Goal: Task Accomplishment & Management: Manage account settings

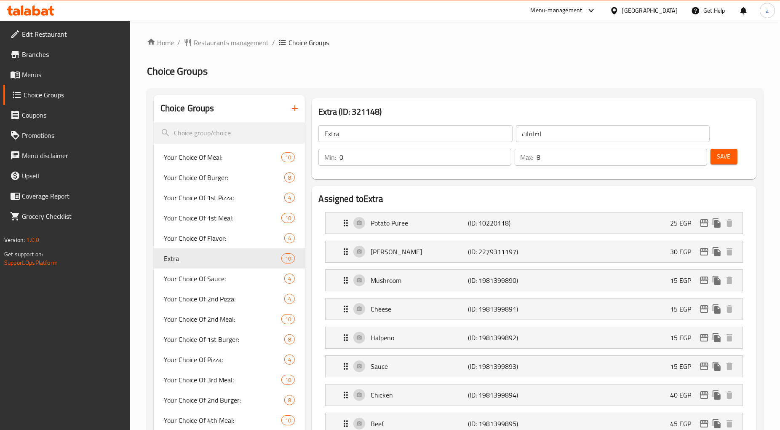
click at [45, 54] on span "Branches" at bounding box center [73, 54] width 102 height 10
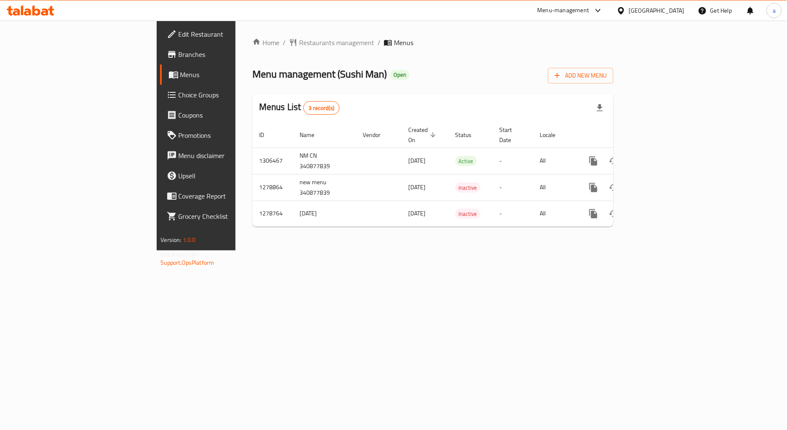
click at [179, 93] on span "Choice Groups" at bounding box center [230, 95] width 103 height 10
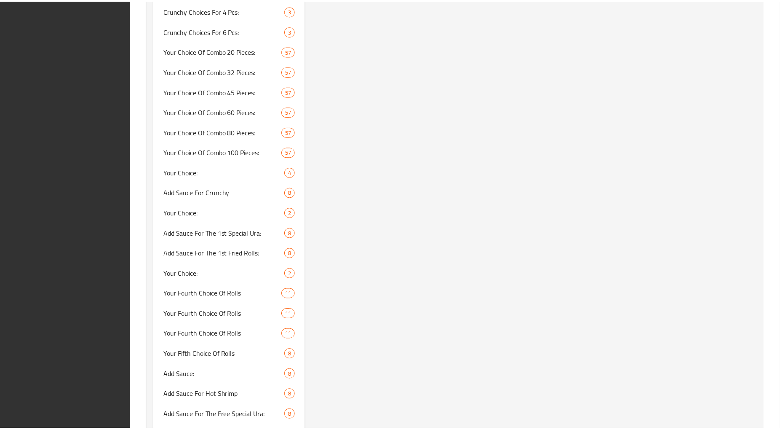
scroll to position [2391, 0]
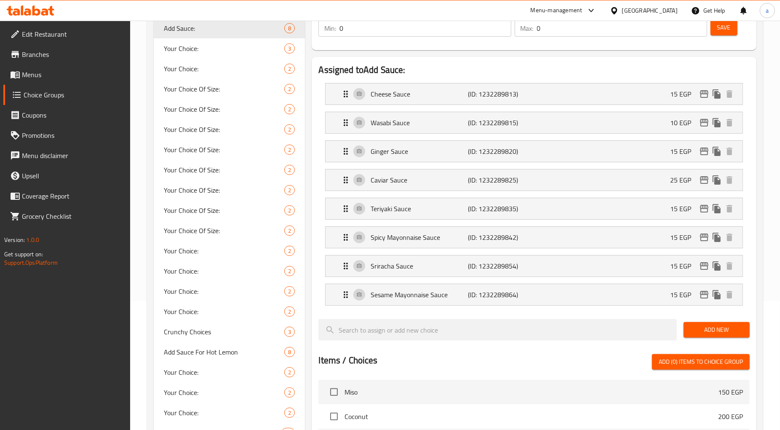
scroll to position [0, 0]
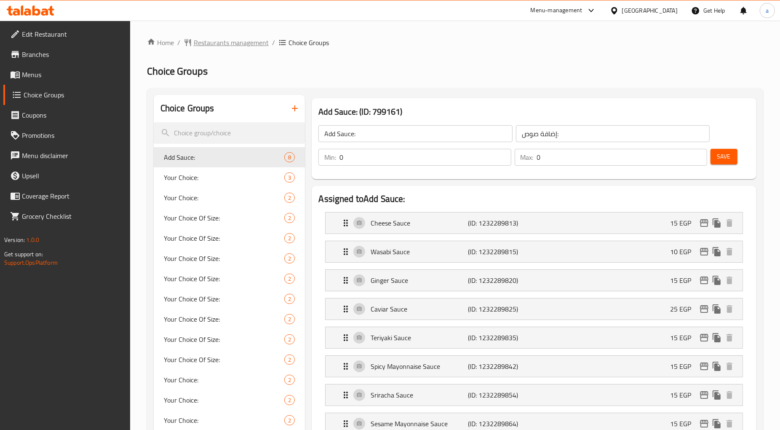
click at [233, 47] on span "Restaurants management" at bounding box center [231, 42] width 75 height 10
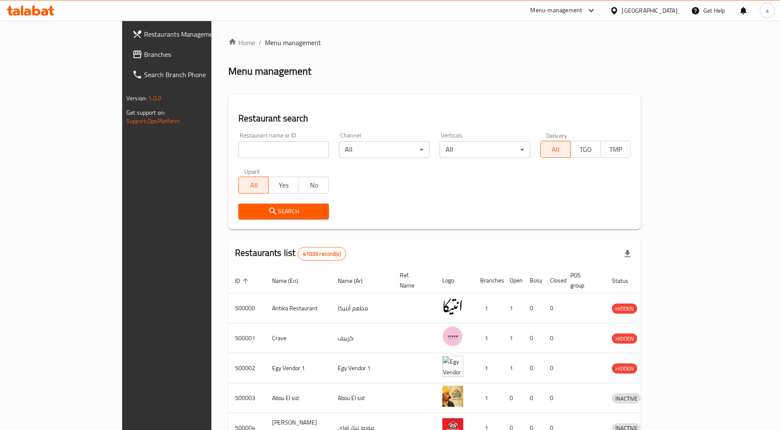
click at [144, 57] on span "Branches" at bounding box center [195, 54] width 102 height 10
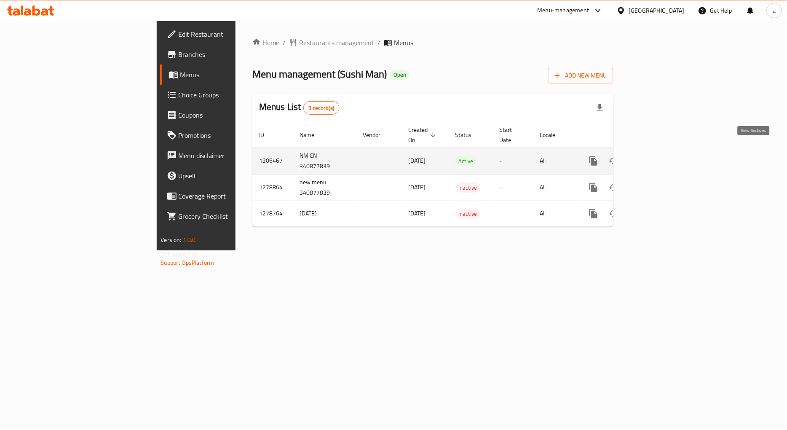
click at [664, 153] on link "enhanced table" at bounding box center [654, 161] width 20 height 20
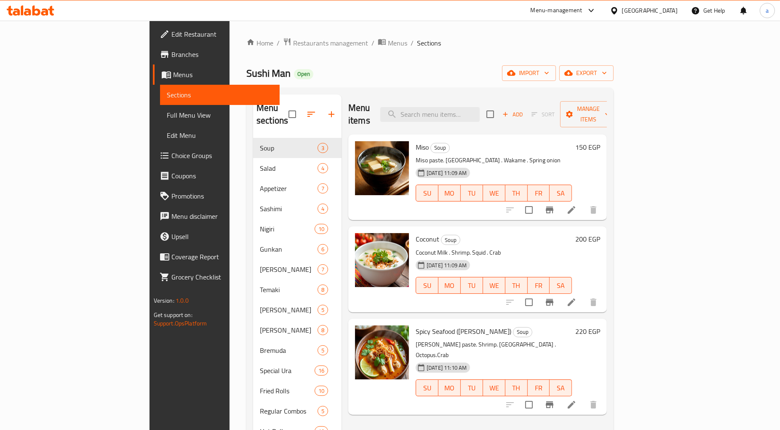
click at [171, 152] on span "Choice Groups" at bounding box center [222, 155] width 102 height 10
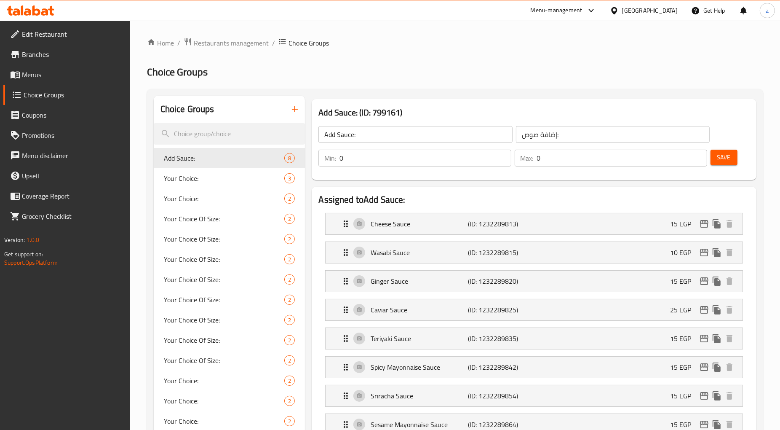
click at [206, 43] on span "Restaurants management" at bounding box center [231, 43] width 75 height 10
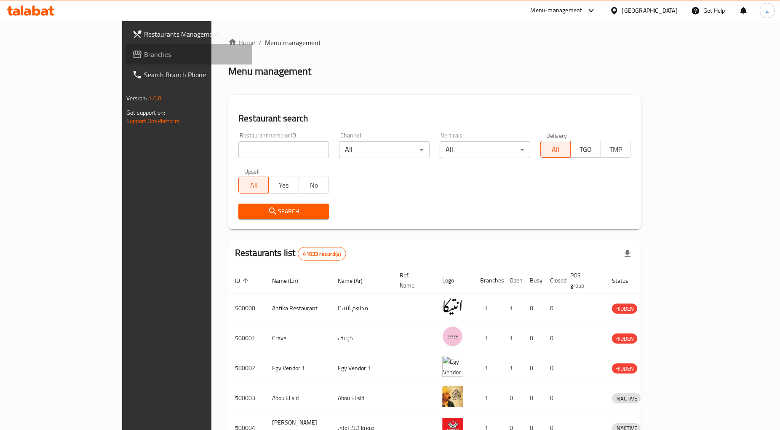
click at [144, 54] on span "Branches" at bounding box center [195, 54] width 102 height 10
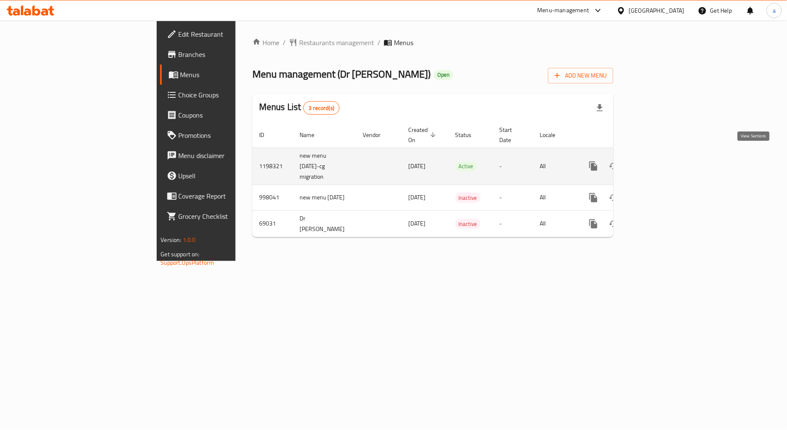
click at [664, 162] on link "enhanced table" at bounding box center [654, 166] width 20 height 20
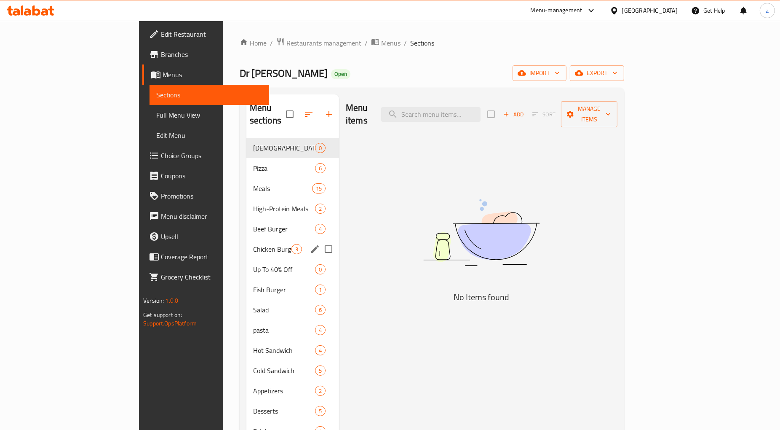
click at [253, 244] on span "Chicken Burger" at bounding box center [272, 249] width 38 height 10
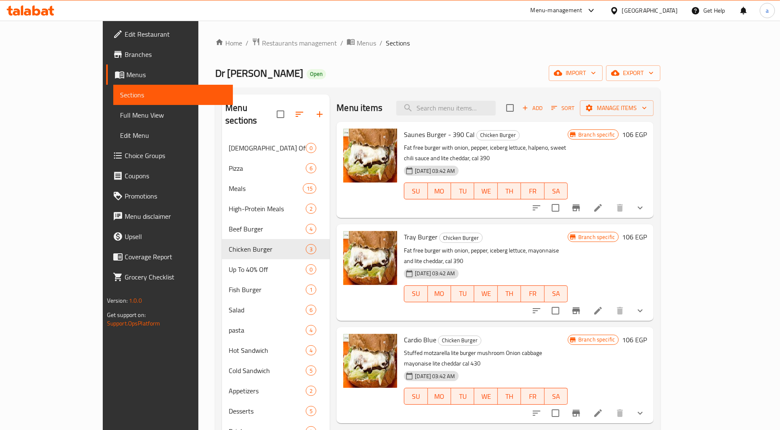
click at [125, 159] on span "Choice Groups" at bounding box center [176, 155] width 102 height 10
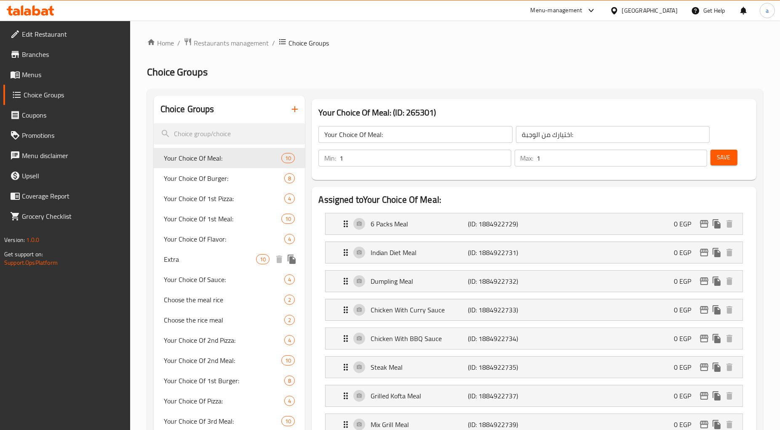
click at [199, 264] on span "Extra" at bounding box center [210, 259] width 93 height 10
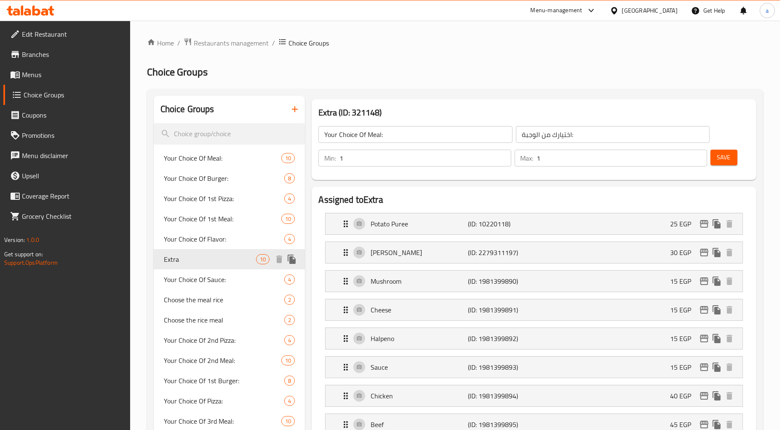
type input "Extra"
type input "اضافات"
type input "0"
type input "8"
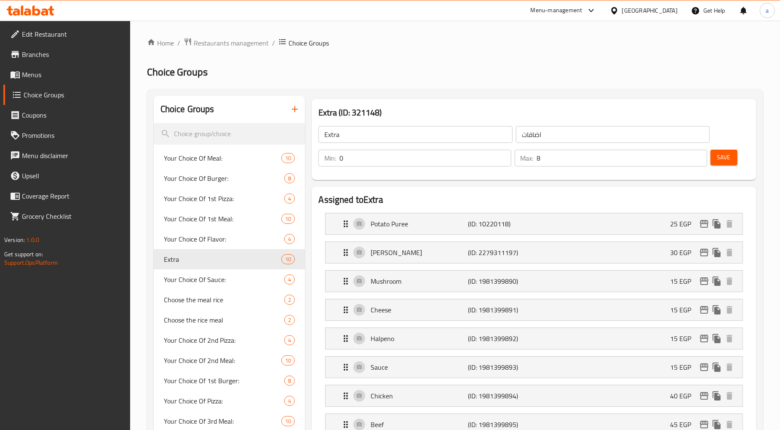
scroll to position [78, 0]
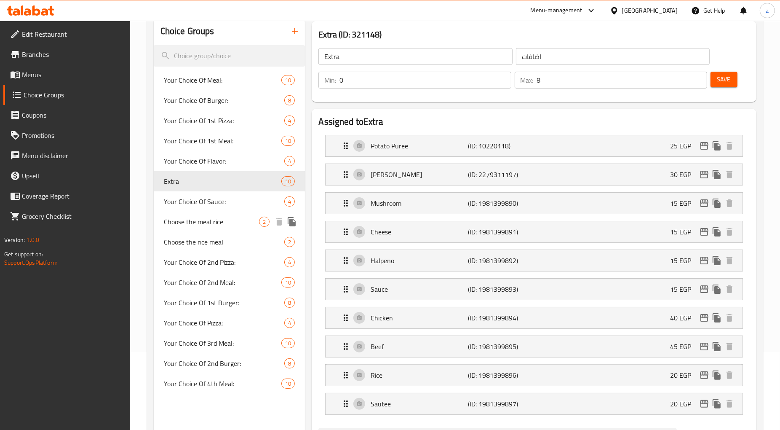
click at [193, 221] on span "Choose the meal rice" at bounding box center [212, 222] width 96 height 10
type input "Choose the meal rice"
type input "اختار ارز الوجبه"
type input "1"
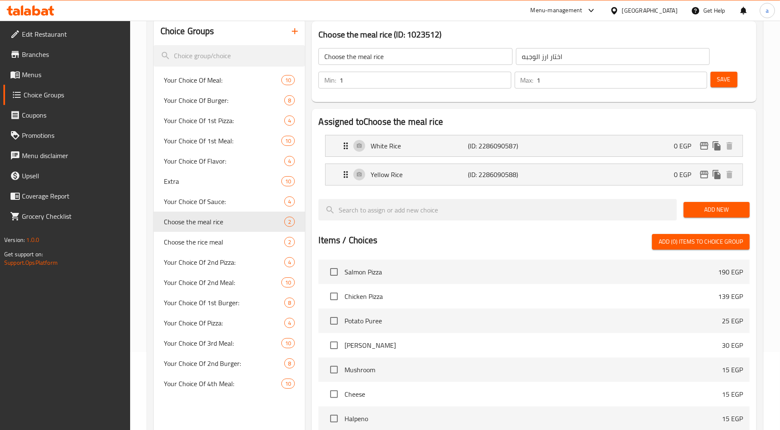
click at [512, 112] on div "Assigned to Choose the meal rice White Rice (ID: 2286090587) 0 EGP Name (En) Wh…" at bounding box center [534, 315] width 444 height 412
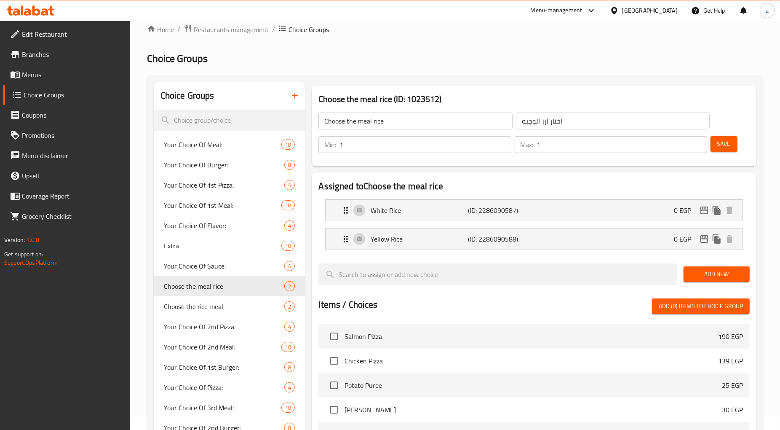
scroll to position [0, 0]
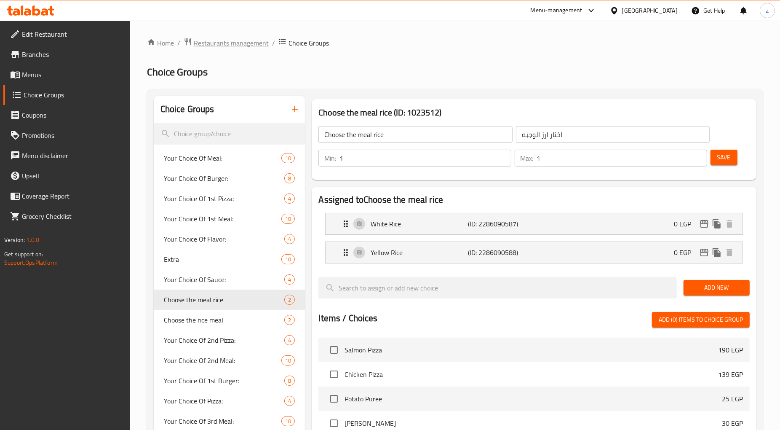
click at [233, 39] on span "Restaurants management" at bounding box center [231, 43] width 75 height 10
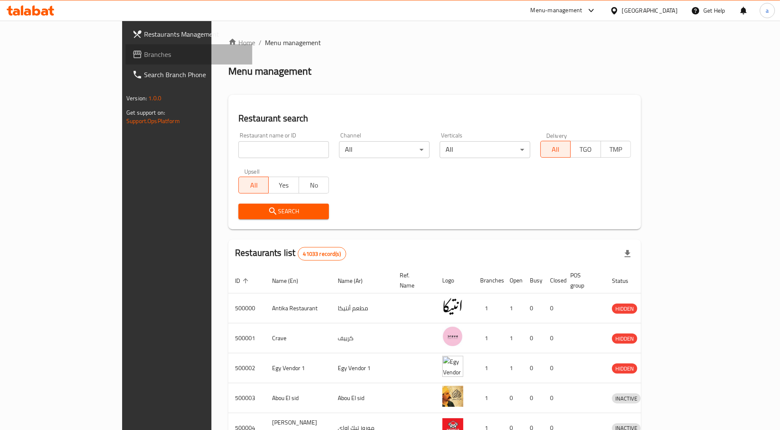
click at [144, 59] on span "Branches" at bounding box center [195, 54] width 102 height 10
